Goal: Task Accomplishment & Management: Use online tool/utility

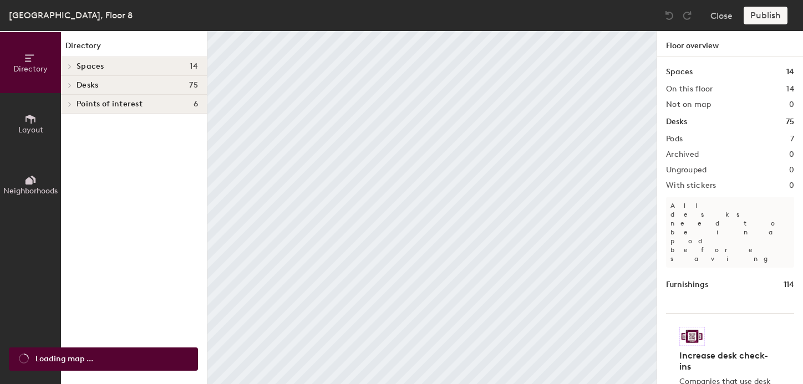
click at [776, 18] on div "Publish" at bounding box center [768, 16] width 50 height 18
click at [756, 14] on div "Publish" at bounding box center [768, 16] width 50 height 18
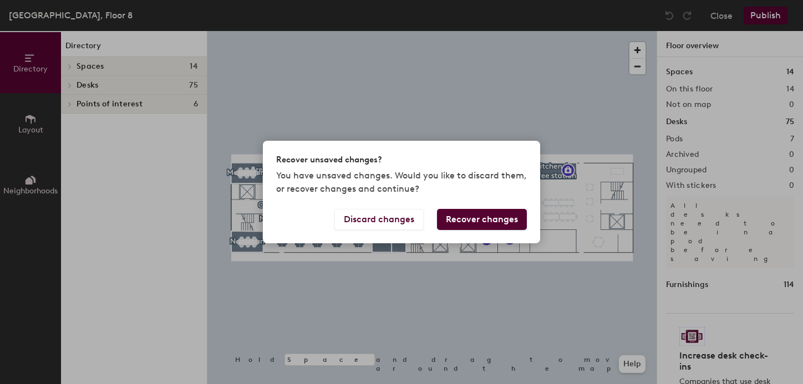
click at [460, 222] on button "Recover changes" at bounding box center [482, 219] width 90 height 21
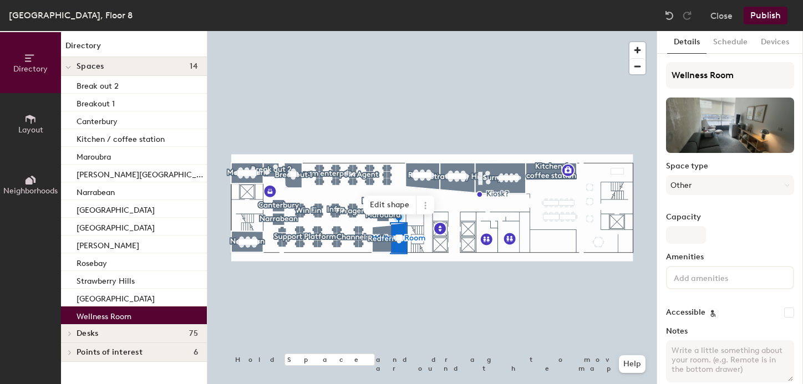
click at [776, 12] on button "Publish" at bounding box center [765, 16] width 44 height 18
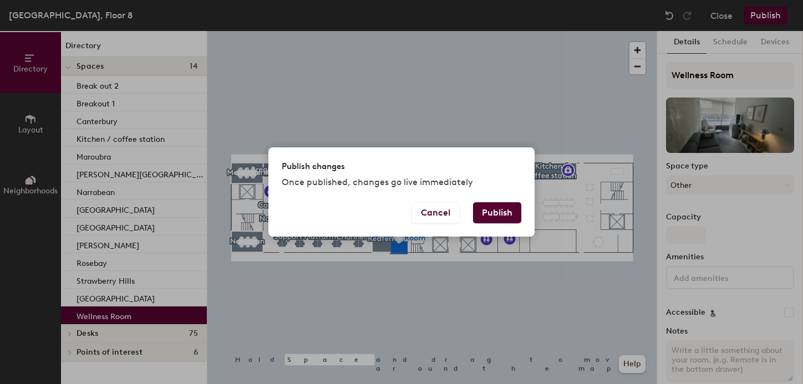
click at [503, 216] on button "Publish" at bounding box center [497, 212] width 48 height 21
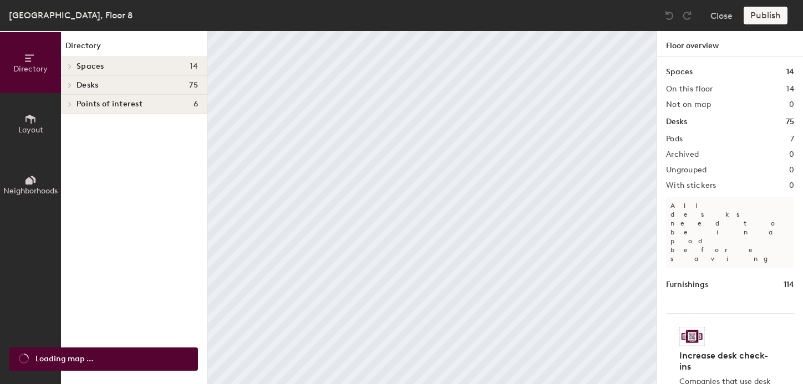
click at [762, 17] on div "Publish" at bounding box center [768, 16] width 50 height 18
click at [759, 18] on div "Publish" at bounding box center [768, 16] width 50 height 18
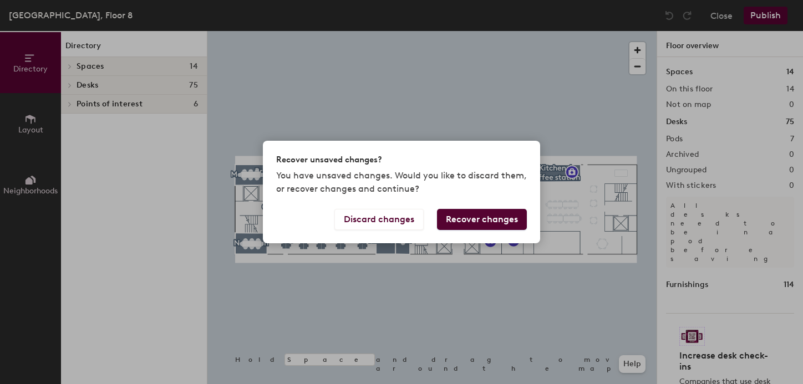
click at [471, 215] on button "Recover changes" at bounding box center [482, 219] width 90 height 21
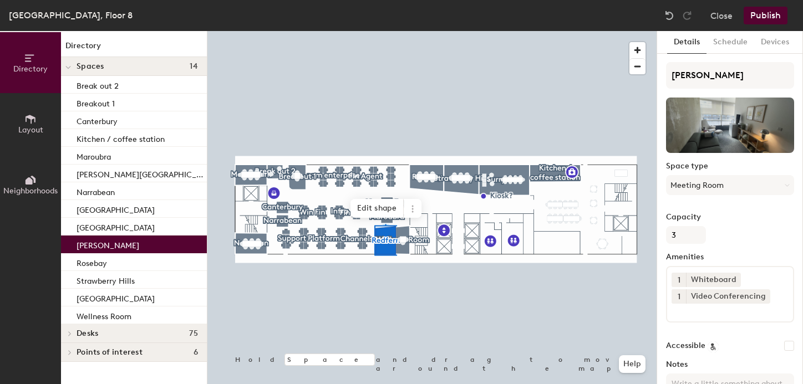
click at [763, 16] on button "Publish" at bounding box center [765, 16] width 44 height 18
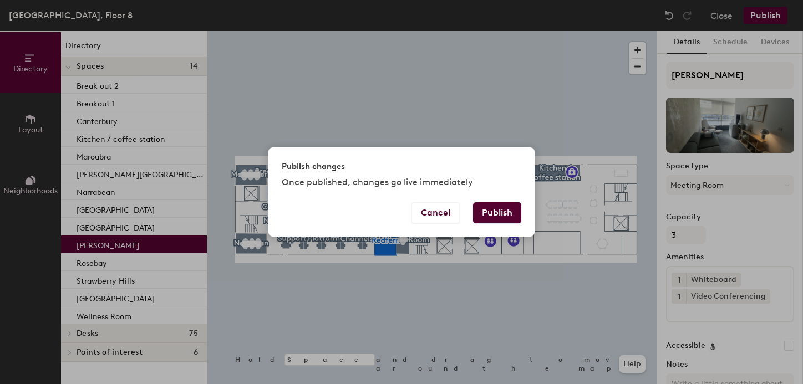
click at [499, 213] on button "Publish" at bounding box center [497, 212] width 48 height 21
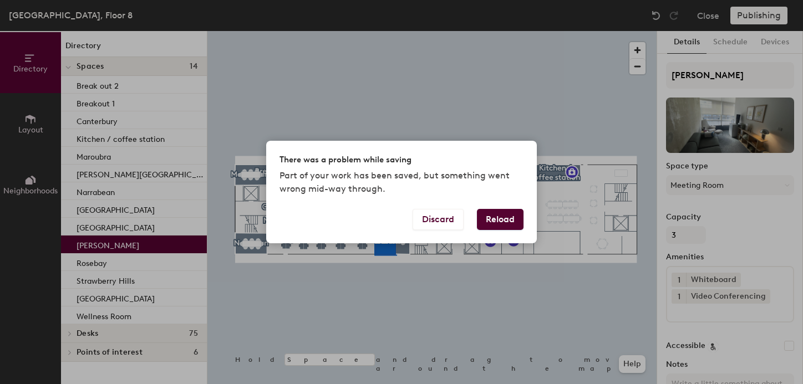
click at [421, 207] on div "There was a problem while saving Part of your work has been saved, but somethin…" at bounding box center [401, 175] width 271 height 68
click at [431, 233] on div "Discard Reload" at bounding box center [401, 226] width 271 height 34
click at [428, 220] on button "Discard" at bounding box center [437, 219] width 51 height 21
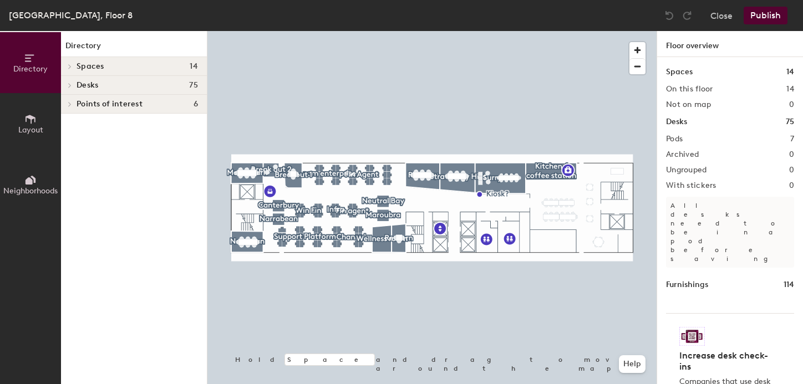
click at [382, 31] on div at bounding box center [431, 31] width 449 height 0
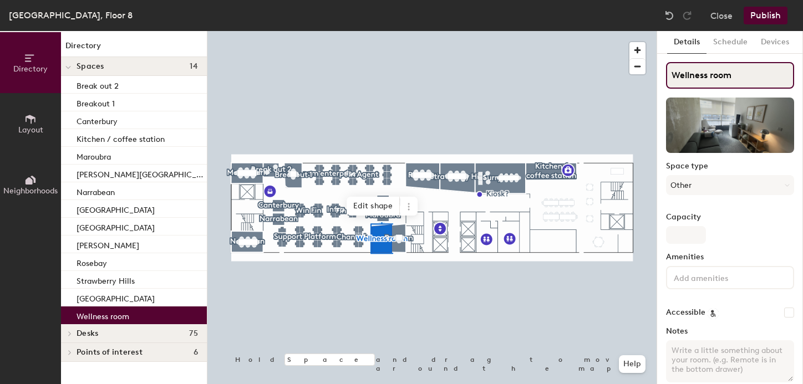
click at [706, 75] on input "Wellness room" at bounding box center [730, 75] width 128 height 27
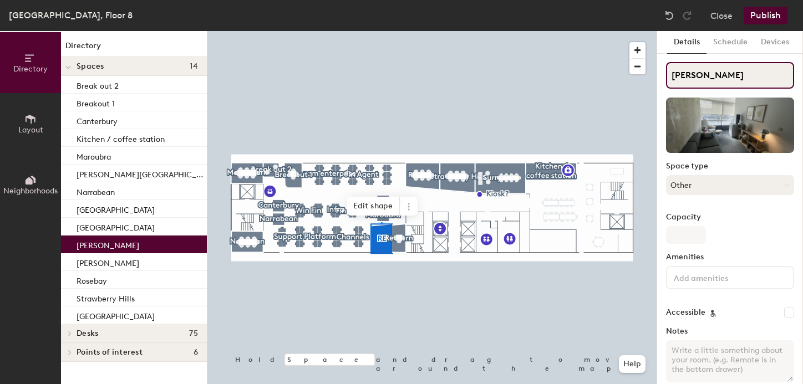
type input "[PERSON_NAME]"
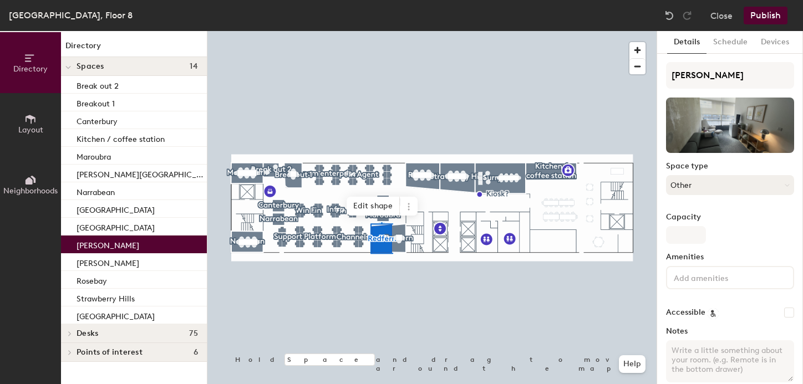
click at [719, 180] on button "Other" at bounding box center [730, 185] width 128 height 20
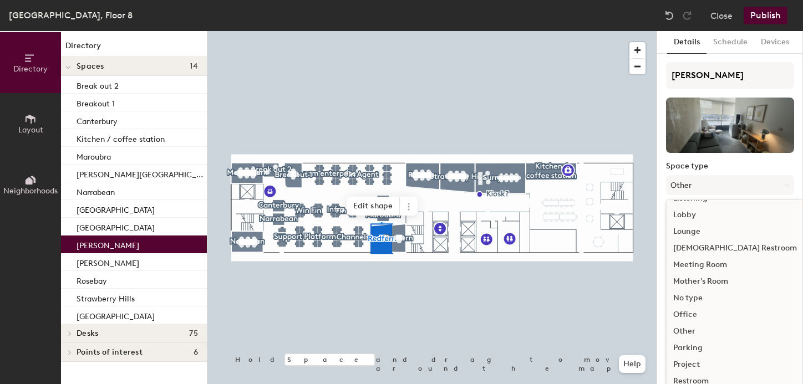
scroll to position [248, 0]
click at [695, 263] on div "Meeting Room" at bounding box center [734, 264] width 137 height 17
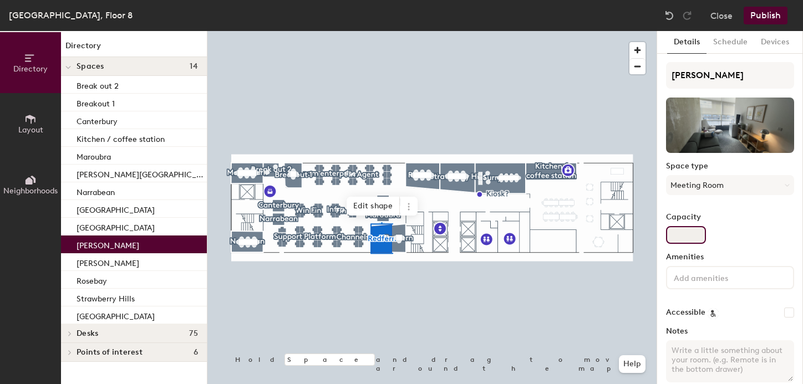
click at [676, 234] on input "Capacity" at bounding box center [686, 235] width 40 height 18
type input "3"
click at [680, 281] on input at bounding box center [721, 277] width 100 height 13
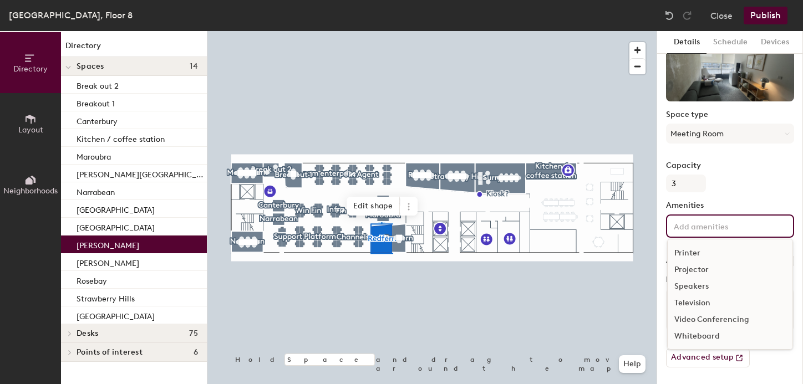
scroll to position [53, 0]
click at [690, 319] on div "Video Conferencing" at bounding box center [729, 318] width 125 height 17
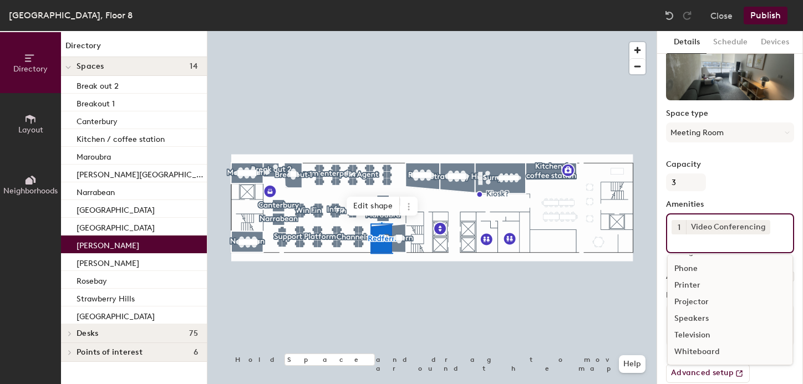
scroll to position [49, 0]
click at [692, 245] on input at bounding box center [721, 240] width 100 height 13
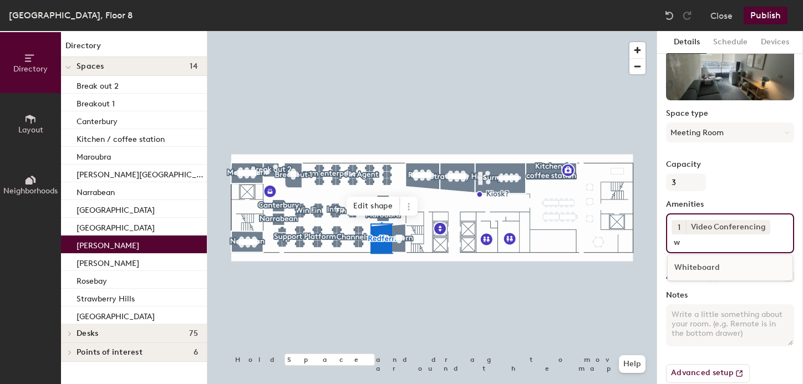
type input "w"
click at [687, 267] on div "Whiteboard" at bounding box center [729, 267] width 125 height 17
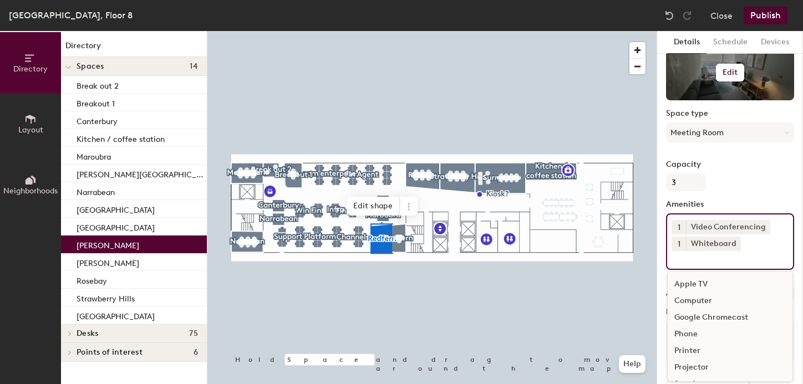
click at [722, 73] on h6 "Edit" at bounding box center [730, 72] width 16 height 9
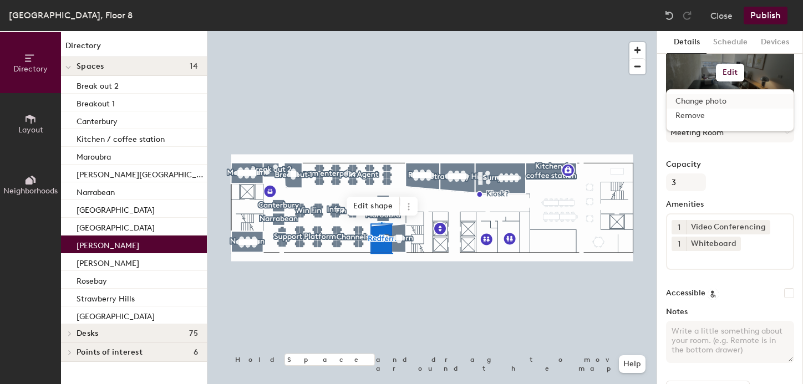
click at [691, 100] on input "file" at bounding box center [738, 104] width 127 height 17
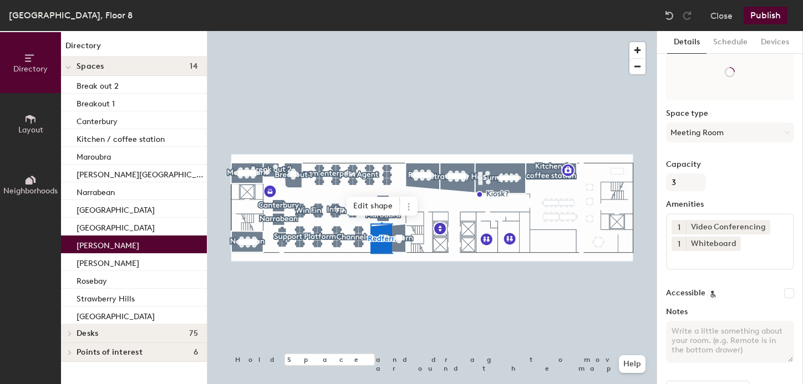
click at [400, 31] on div at bounding box center [431, 31] width 449 height 0
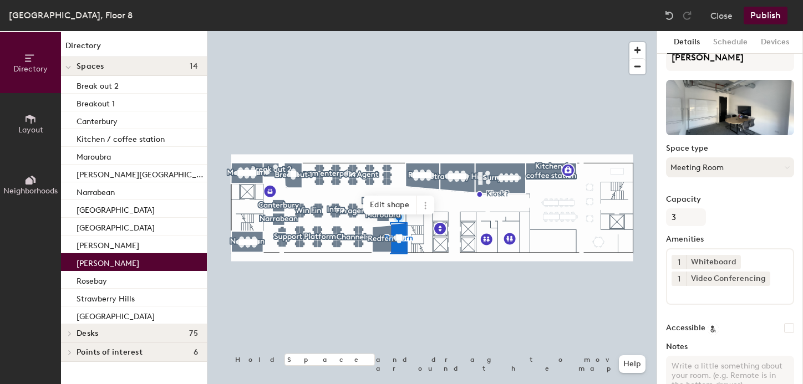
scroll to position [19, 0]
click at [693, 174] on button "Meeting Room" at bounding box center [730, 166] width 128 height 20
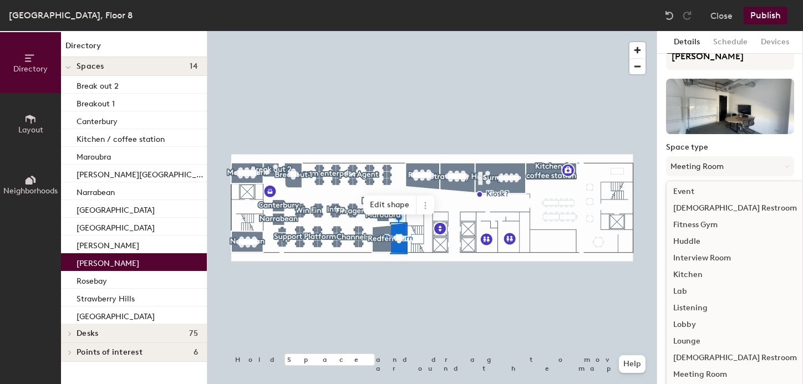
scroll to position [248, 0]
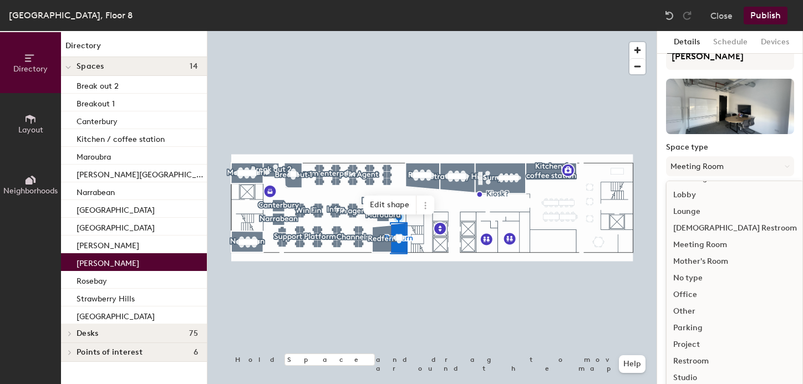
click at [688, 309] on div "Other" at bounding box center [734, 311] width 137 height 17
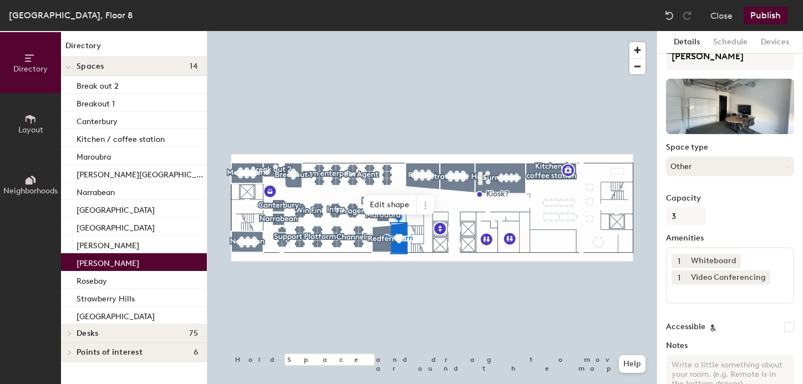
scroll to position [0, 0]
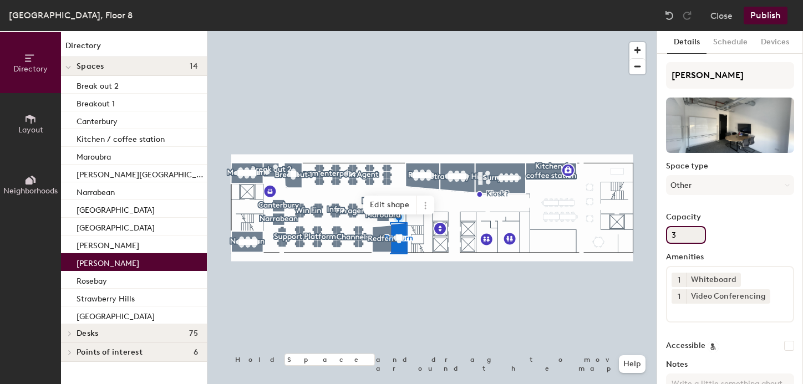
click at [674, 233] on input "3" at bounding box center [686, 235] width 40 height 18
click at [732, 279] on icon at bounding box center [734, 279] width 4 height 4
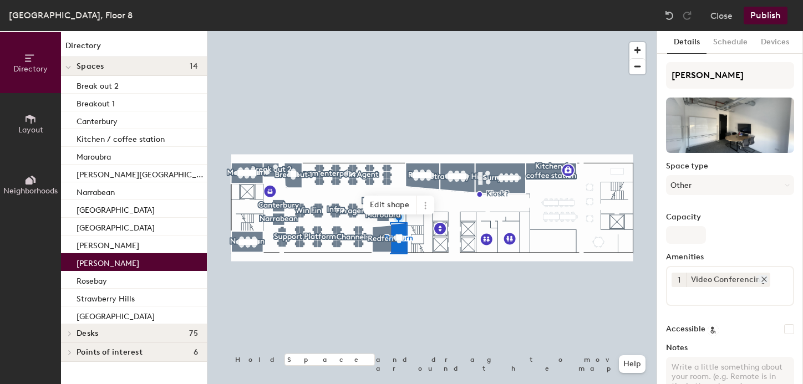
click at [760, 276] on icon at bounding box center [764, 280] width 8 height 8
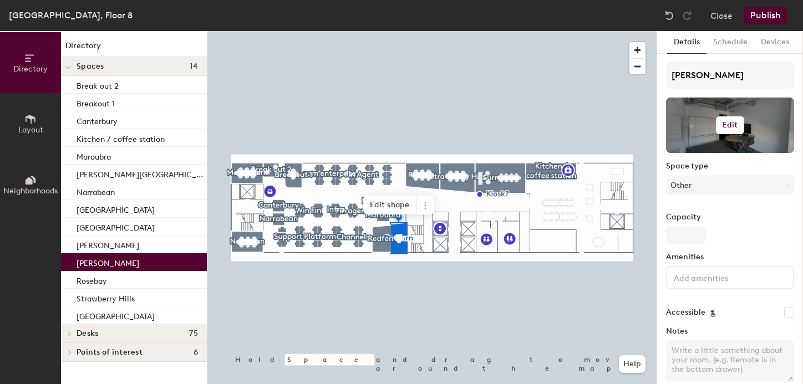
click at [725, 126] on h6 "Edit" at bounding box center [730, 125] width 16 height 9
click at [702, 154] on input "file" at bounding box center [738, 157] width 127 height 17
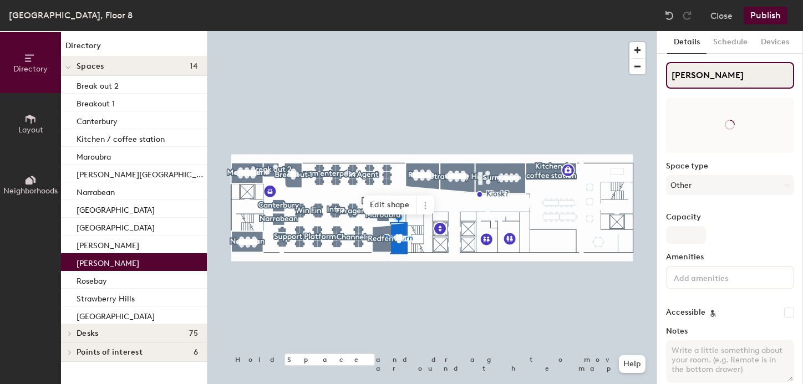
click at [687, 74] on input "[PERSON_NAME]" at bounding box center [730, 75] width 128 height 27
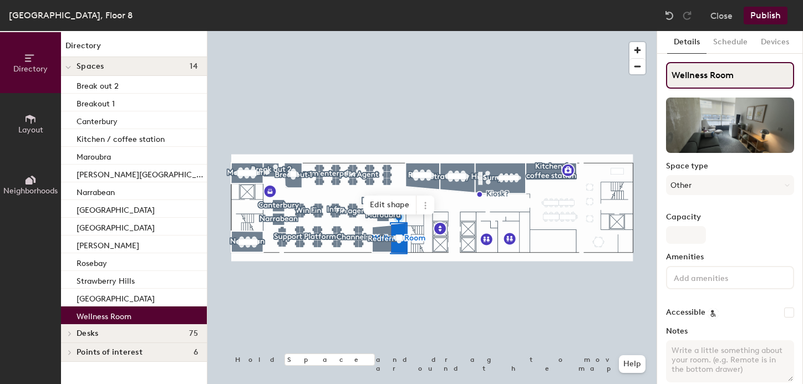
type input "Wellness Room"
click at [763, 14] on button "Publish" at bounding box center [765, 16] width 44 height 18
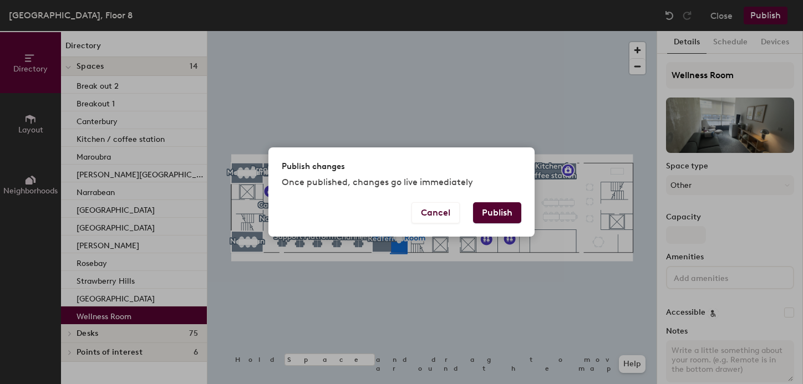
click at [505, 207] on button "Publish" at bounding box center [497, 212] width 48 height 21
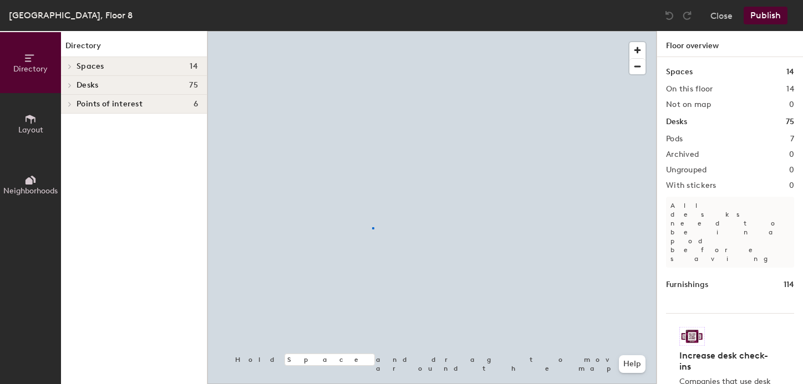
click at [372, 31] on div at bounding box center [431, 31] width 449 height 0
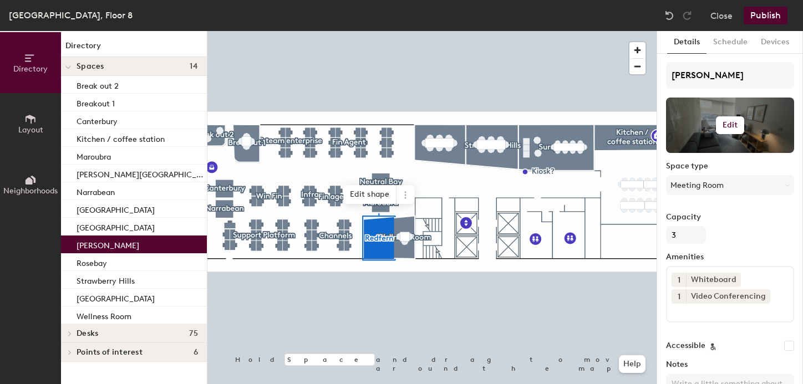
click at [721, 127] on button "Edit" at bounding box center [730, 125] width 29 height 18
click at [692, 154] on input "file" at bounding box center [738, 157] width 127 height 17
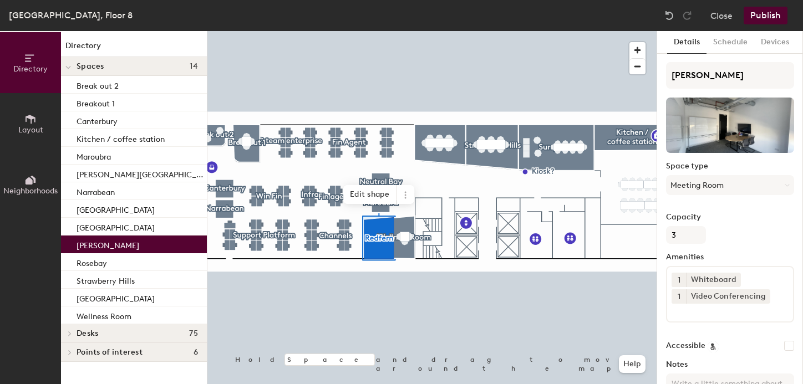
click at [763, 18] on button "Publish" at bounding box center [765, 16] width 44 height 18
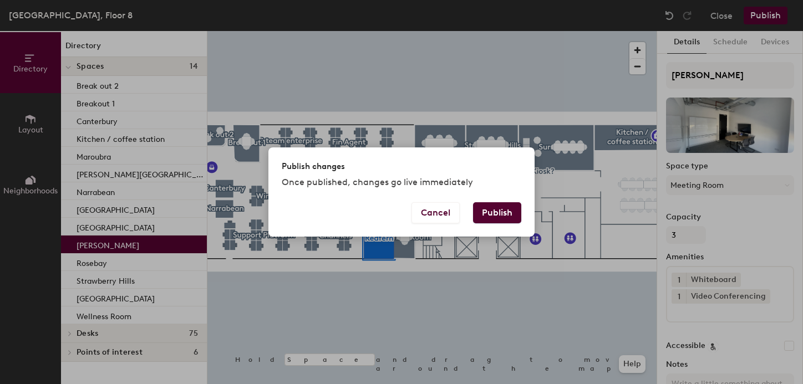
click at [502, 205] on button "Publish" at bounding box center [497, 212] width 48 height 21
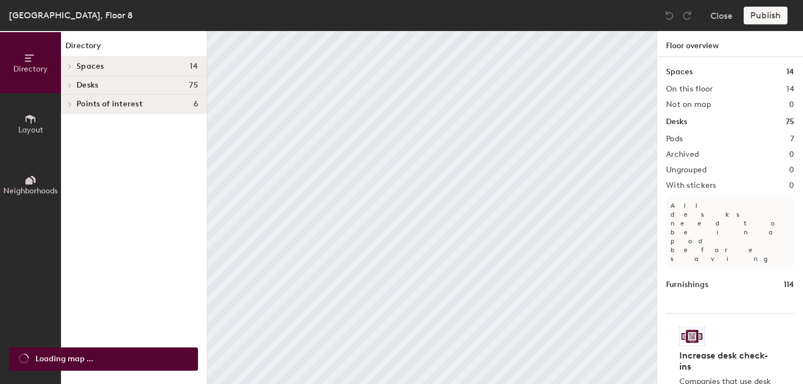
click at [34, 116] on icon at bounding box center [30, 119] width 12 height 12
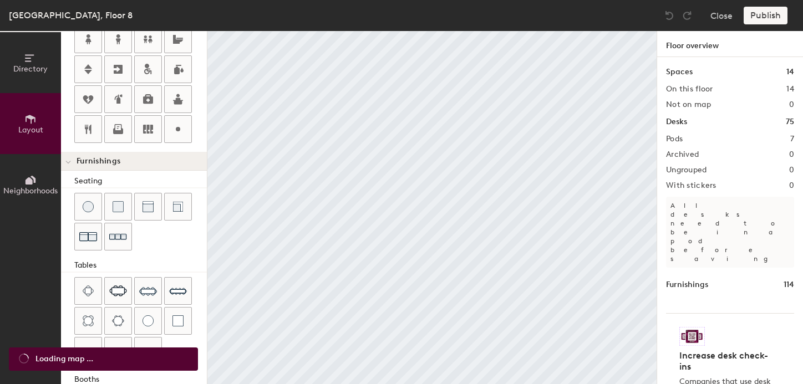
scroll to position [316, 0]
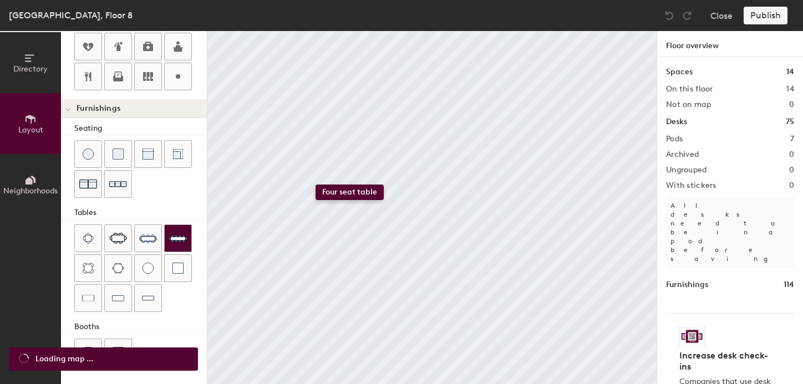
click at [315, 185] on div "Directory Layout Neighborhoods Layout Add space Resize Desks Points of Interest…" at bounding box center [401, 207] width 803 height 353
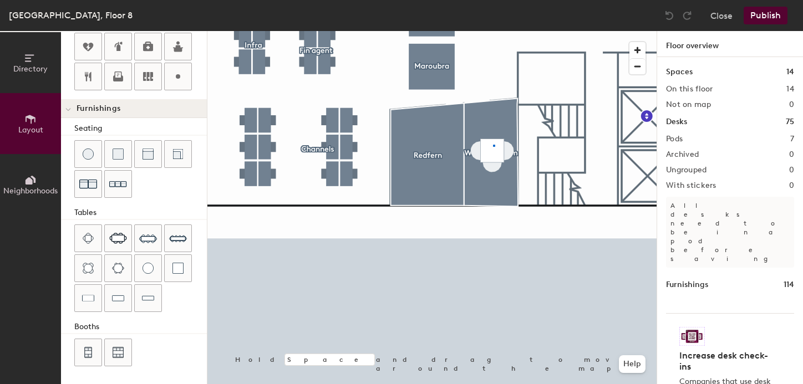
drag, startPoint x: 87, startPoint y: 237, endPoint x: 179, endPoint y: 207, distance: 96.6
click at [493, 31] on div at bounding box center [431, 31] width 449 height 0
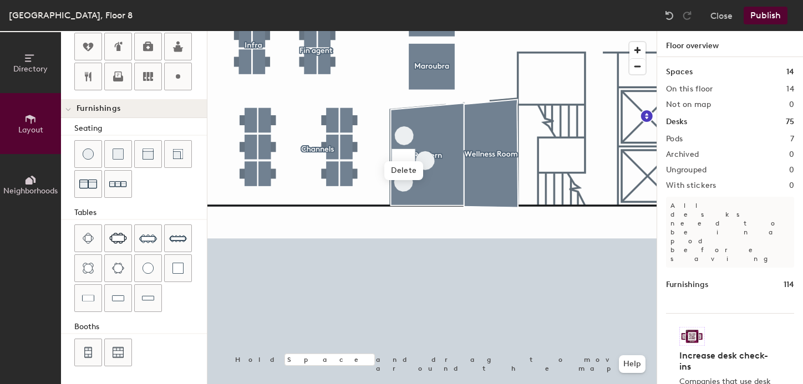
click at [439, 31] on div at bounding box center [431, 31] width 449 height 0
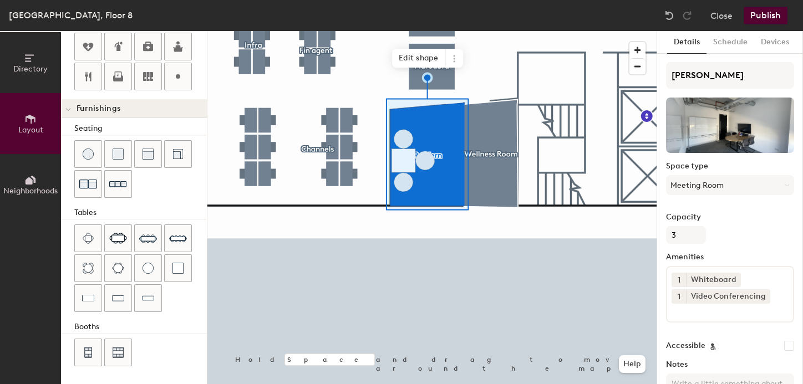
click at [776, 12] on button "Publish" at bounding box center [765, 16] width 44 height 18
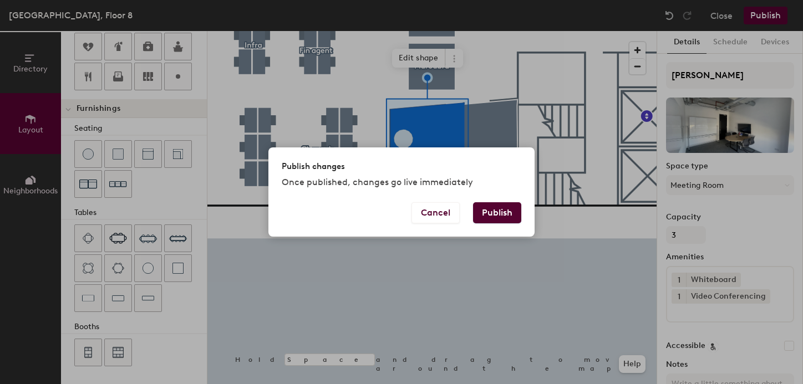
click at [488, 216] on button "Publish" at bounding box center [497, 212] width 48 height 21
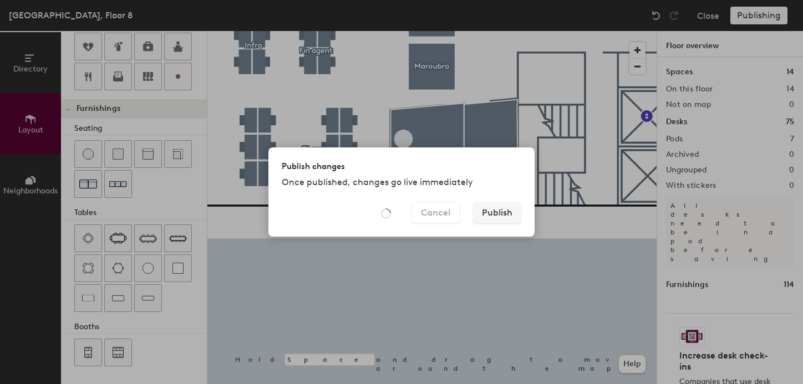
type input "20"
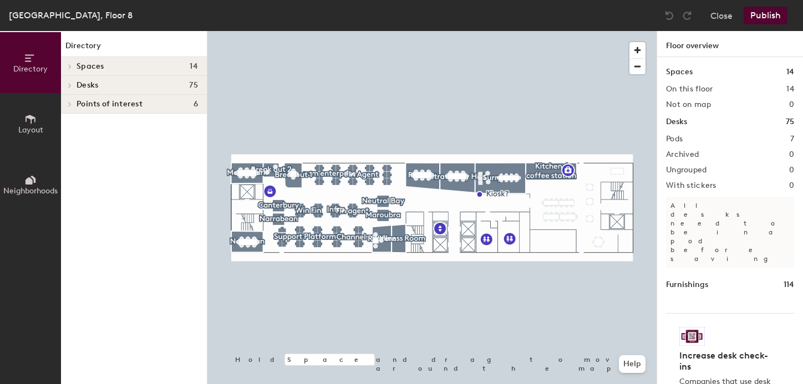
click at [91, 89] on span "Desks" at bounding box center [87, 85] width 22 height 9
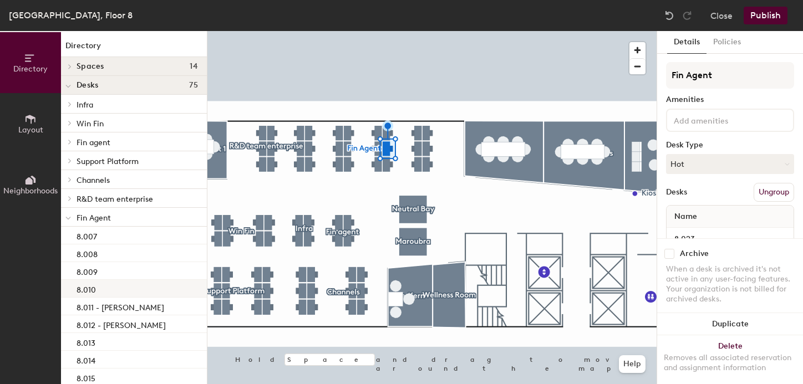
click at [104, 290] on div "8.010" at bounding box center [134, 289] width 146 height 18
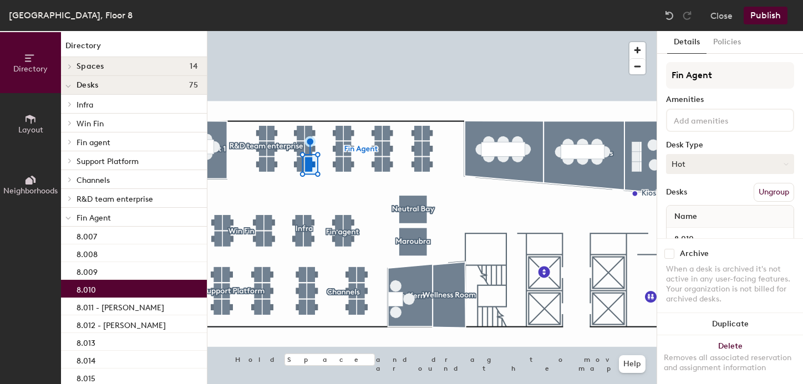
click at [682, 164] on button "Hot" at bounding box center [730, 164] width 128 height 20
click at [685, 199] on div "Assigned" at bounding box center [721, 198] width 111 height 17
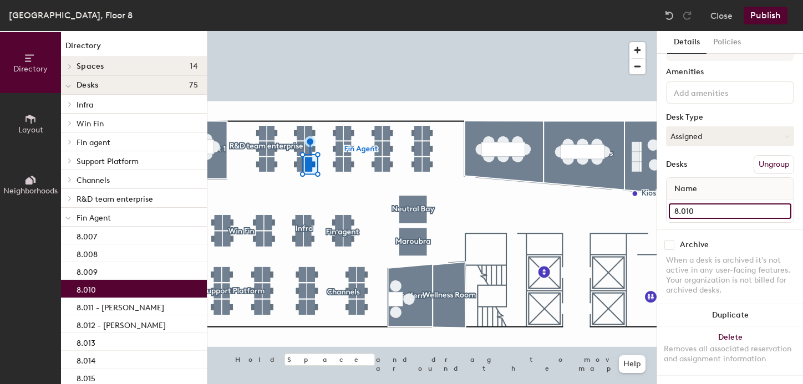
click at [701, 209] on input "8.010" at bounding box center [730, 211] width 123 height 16
click at [701, 210] on input "8.010" at bounding box center [730, 211] width 123 height 16
type input "8.010 - [PERSON_NAME]"
click at [761, 14] on button "Publish" at bounding box center [765, 16] width 44 height 18
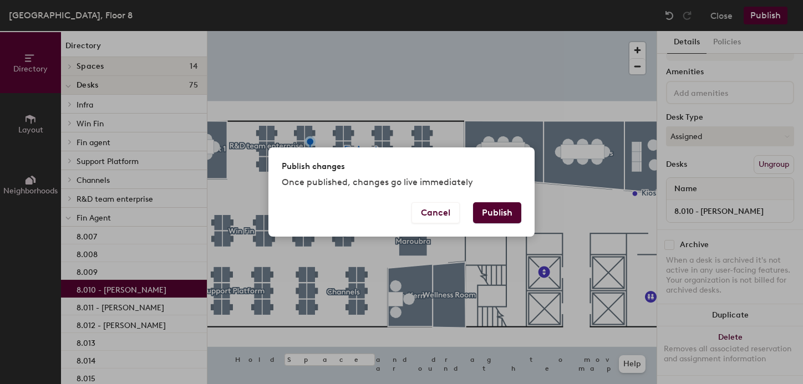
click at [487, 216] on button "Publish" at bounding box center [497, 212] width 48 height 21
